Goal: Book appointment/travel/reservation

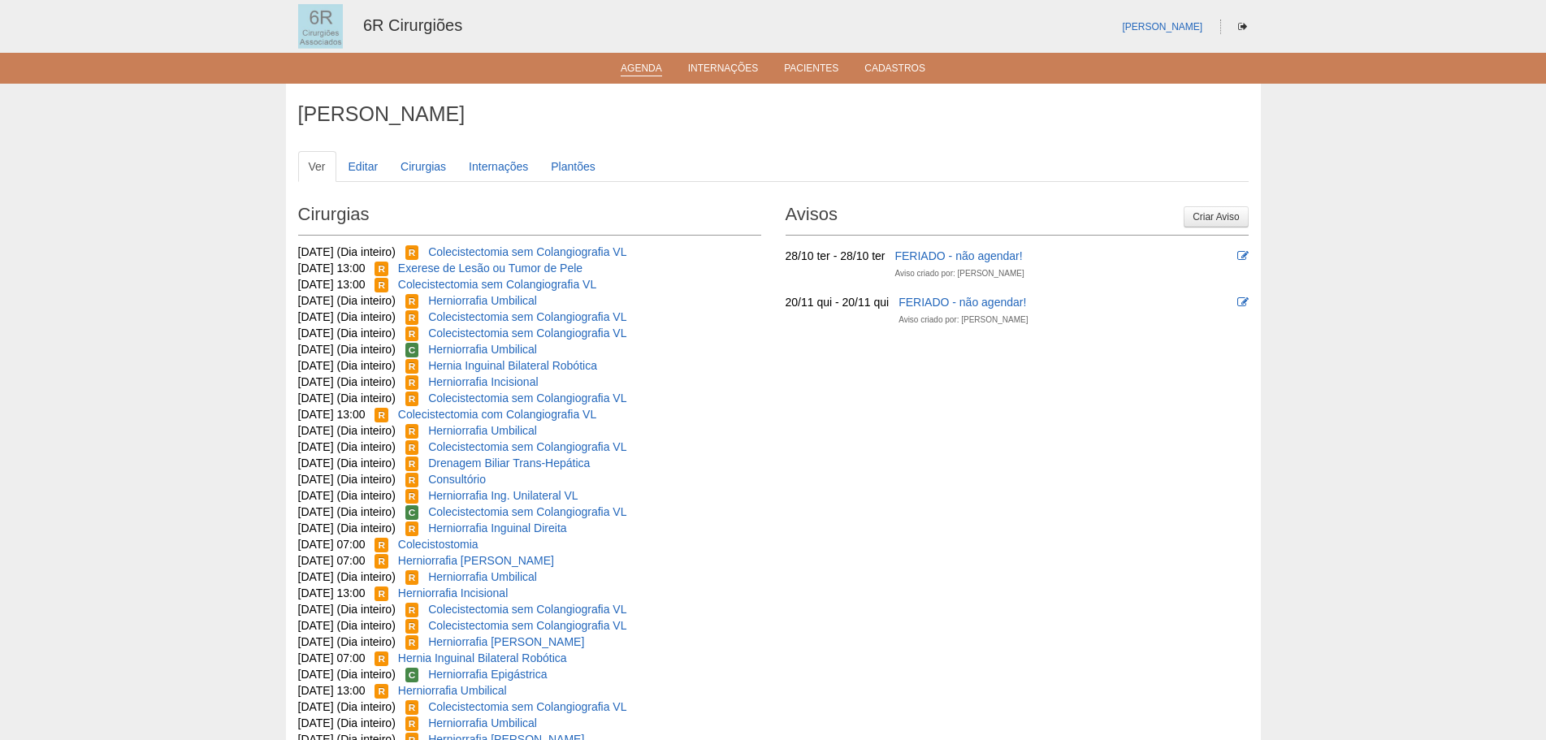
click at [626, 65] on link "Agenda" at bounding box center [641, 70] width 41 height 14
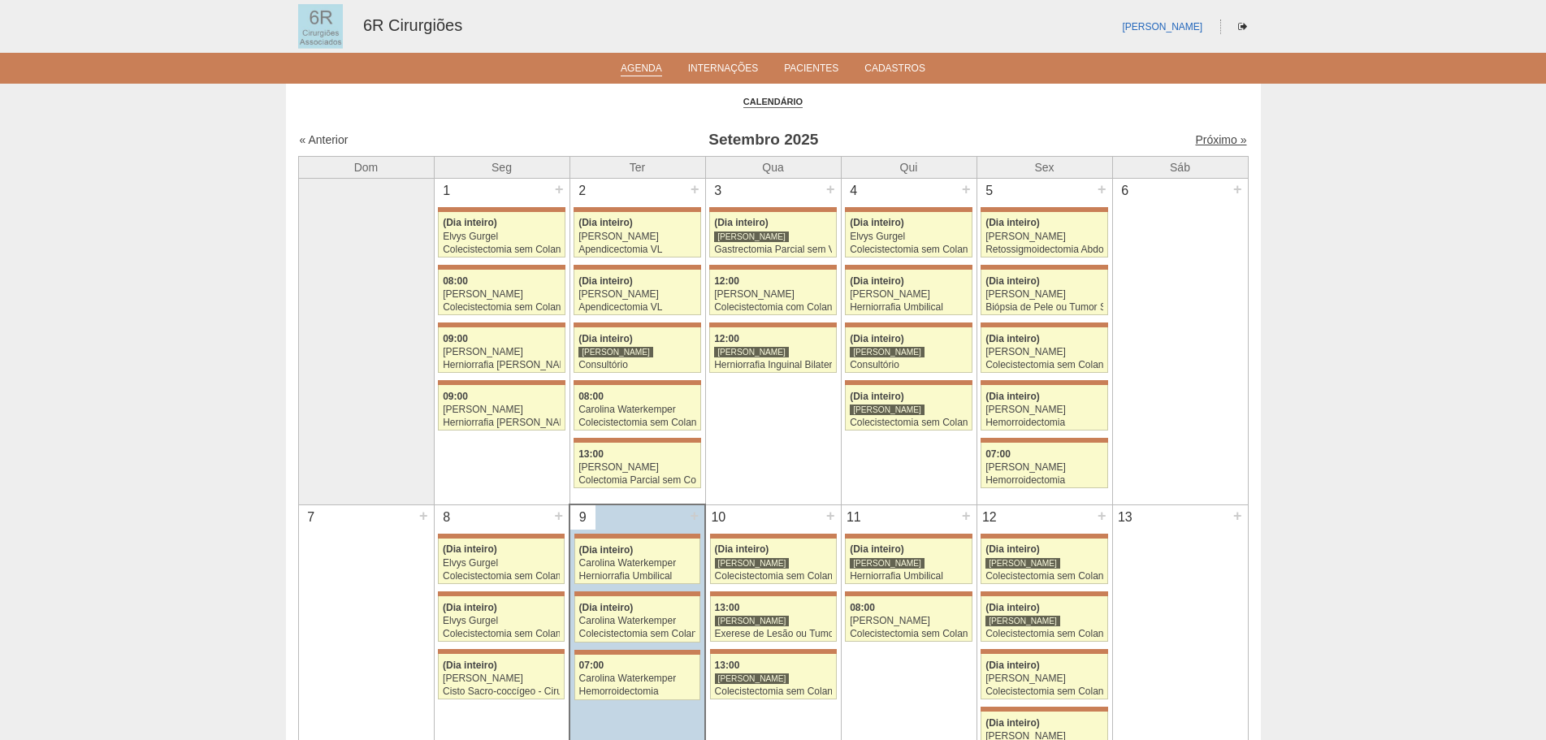
click at [1224, 145] on link "Próximo »" at bounding box center [1220, 139] width 51 height 13
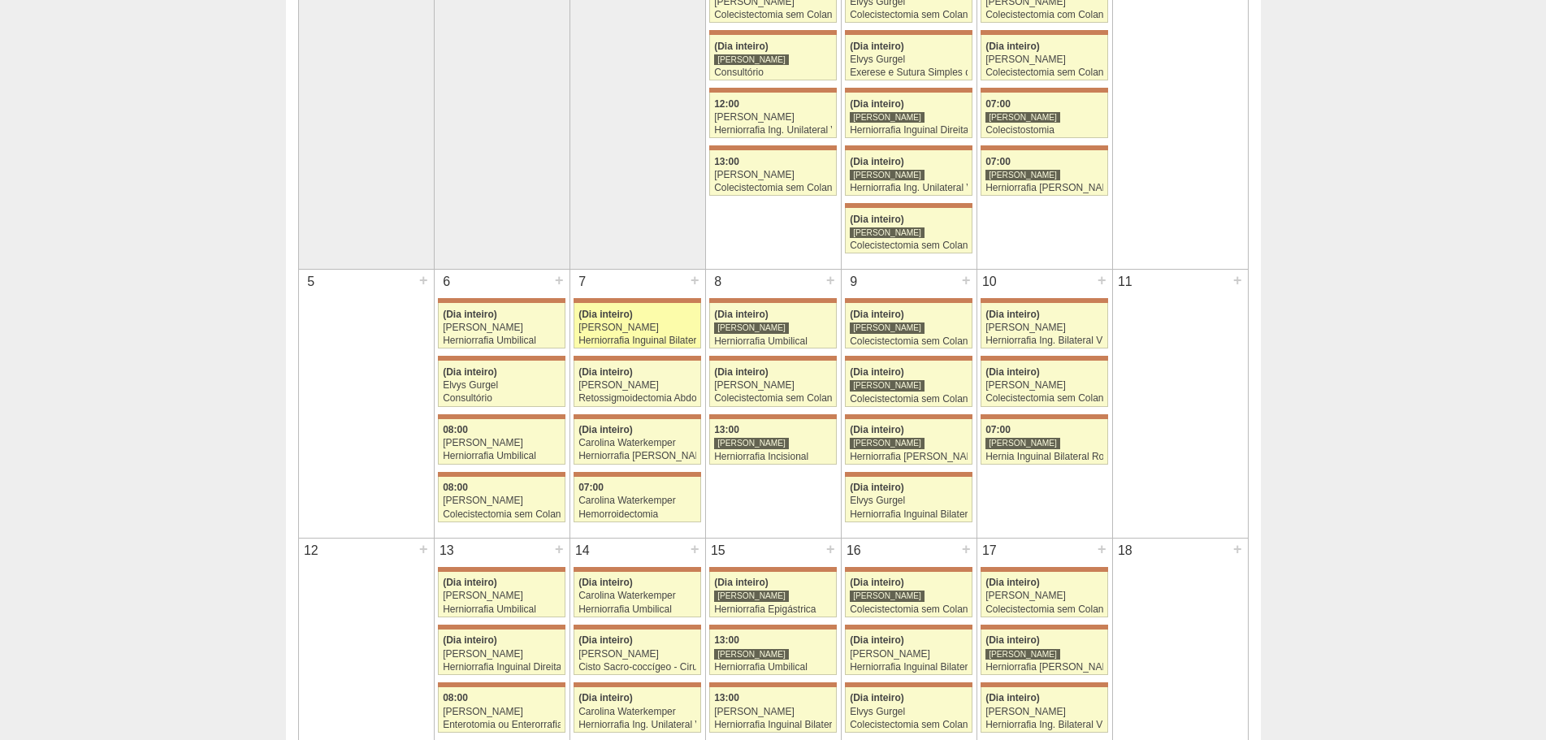
scroll to position [244, 0]
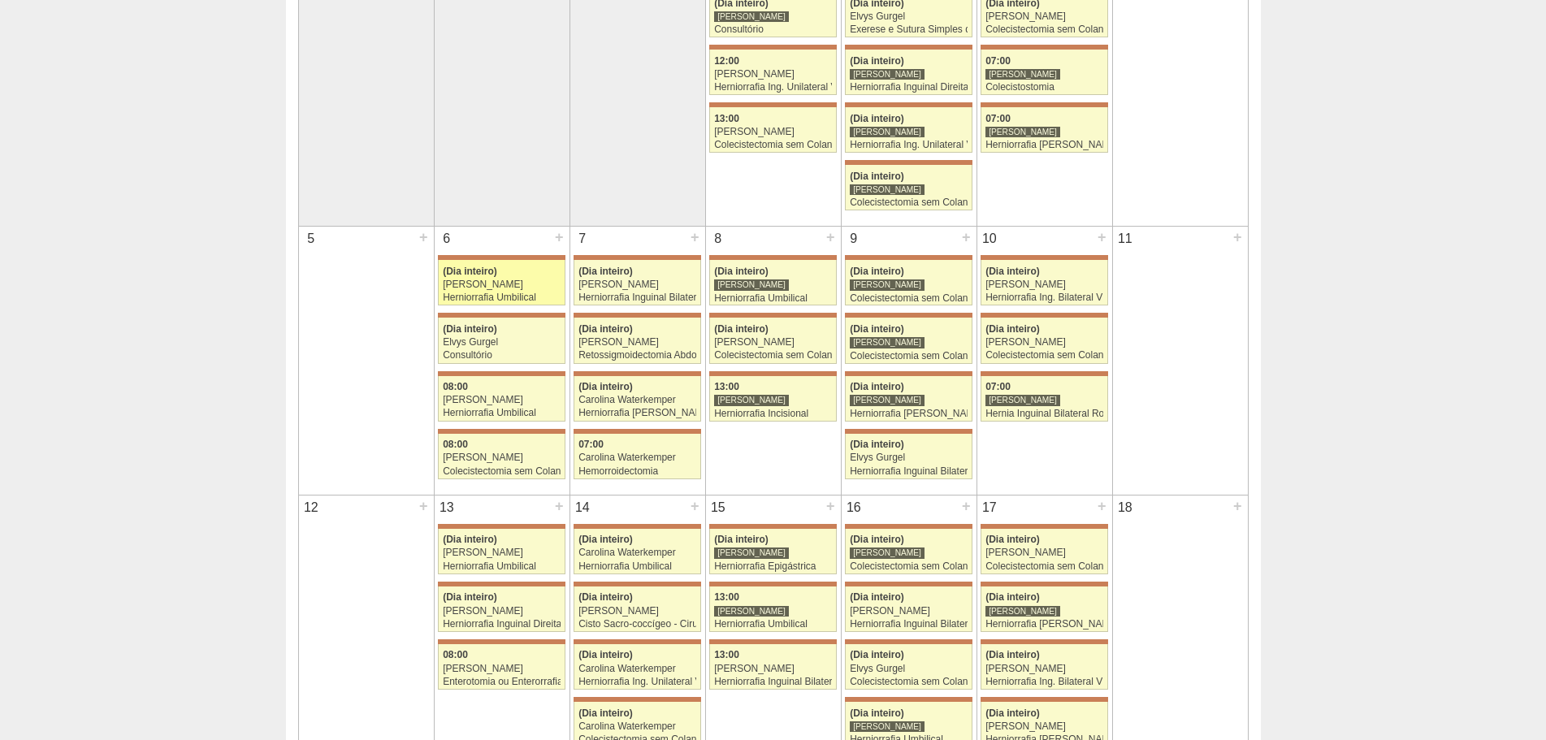
click at [510, 295] on div "Herniorrafia Umbilical" at bounding box center [502, 297] width 118 height 11
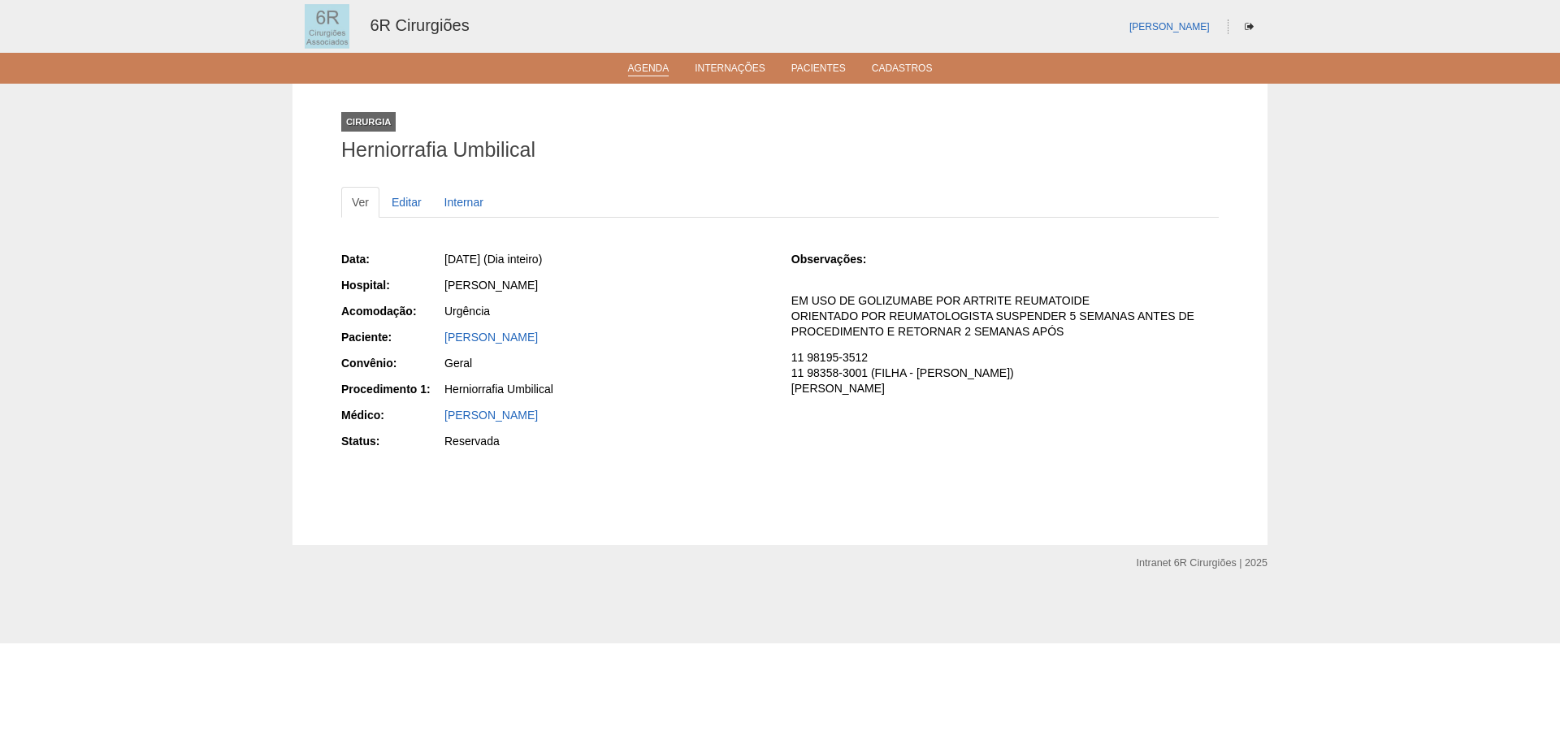
click at [634, 67] on link "Agenda" at bounding box center [648, 70] width 41 height 14
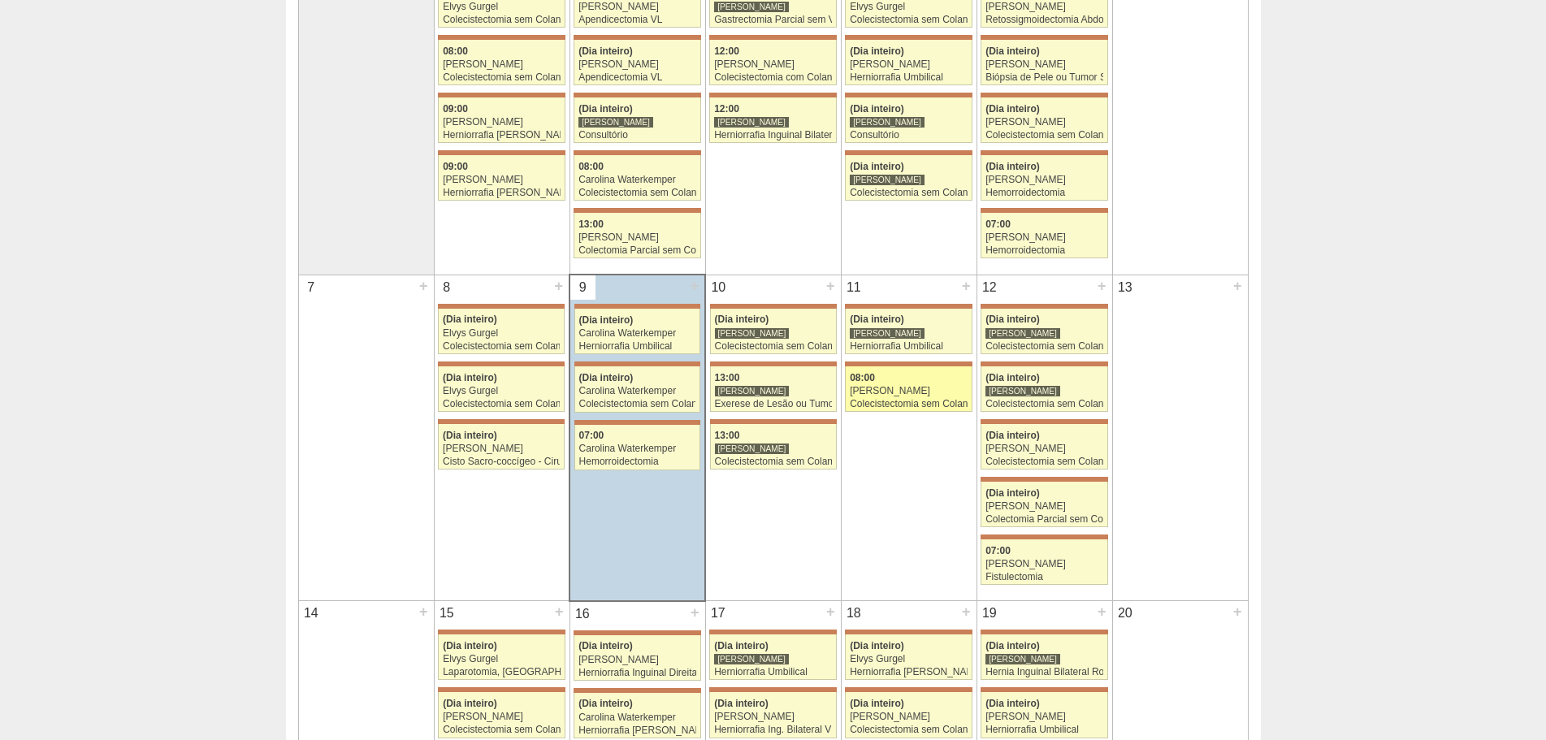
scroll to position [244, 0]
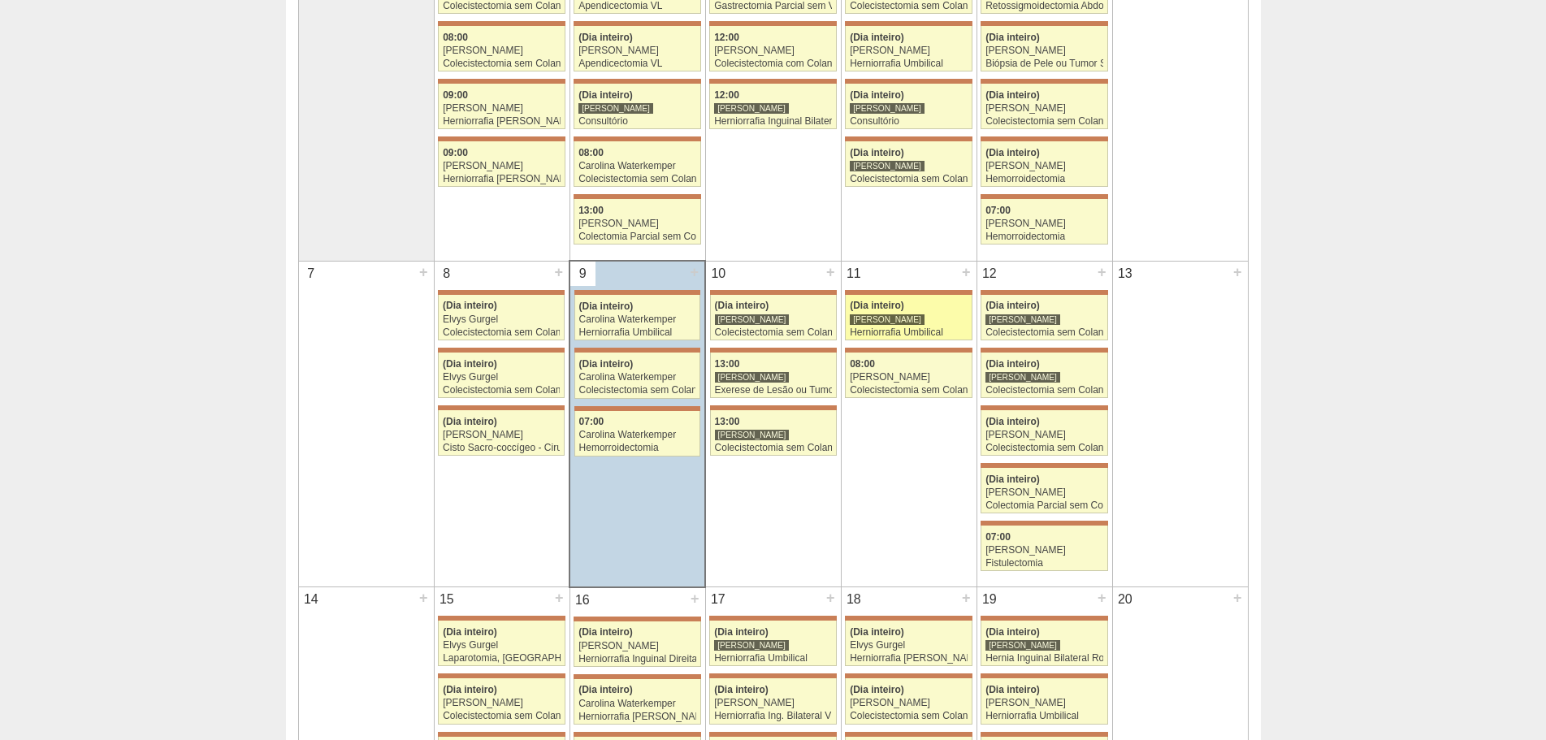
click at [932, 336] on div "Herniorrafia Umbilical" at bounding box center [909, 332] width 118 height 11
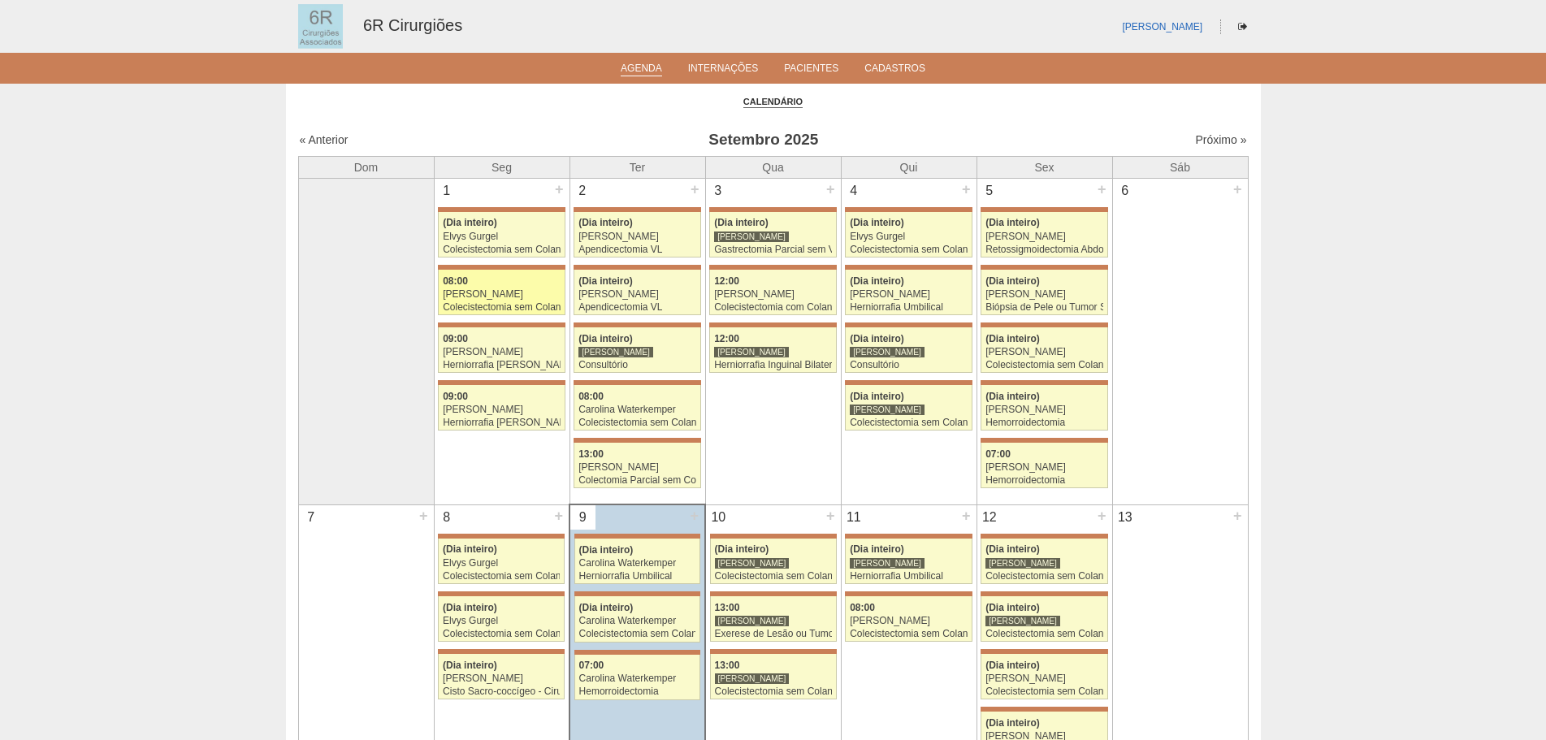
scroll to position [244, 0]
